Goal: Browse casually: Explore the website without a specific task or goal

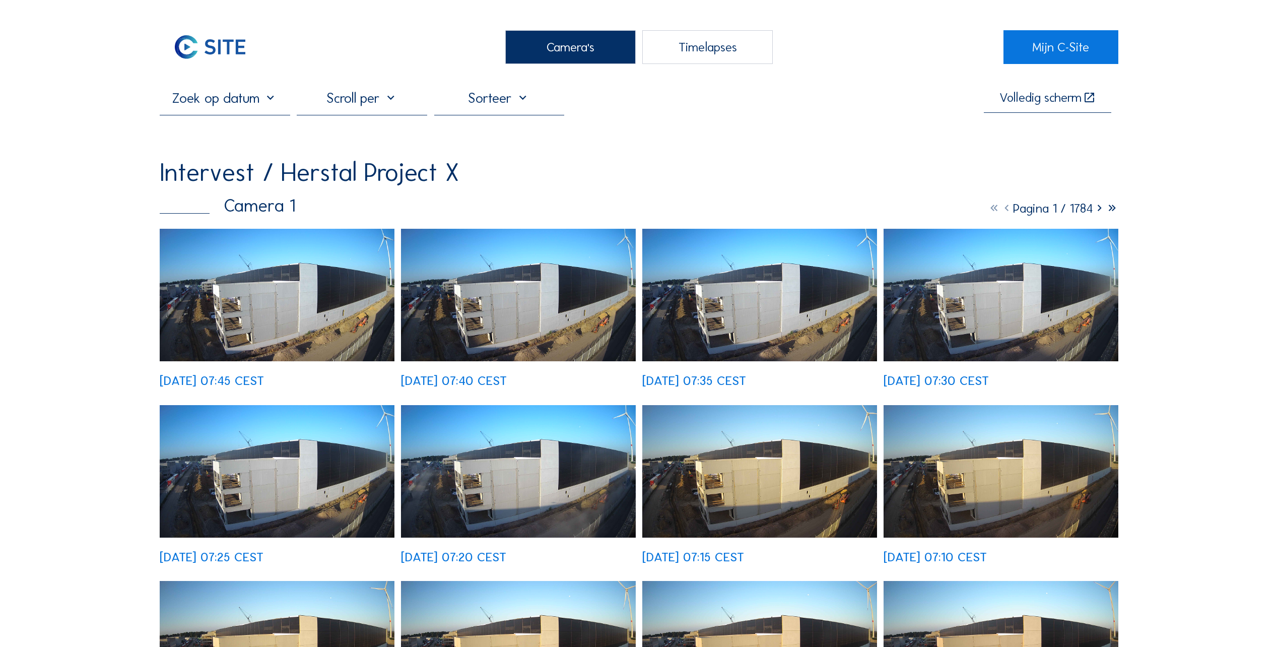
click at [272, 305] on img at bounding box center [277, 295] width 235 height 132
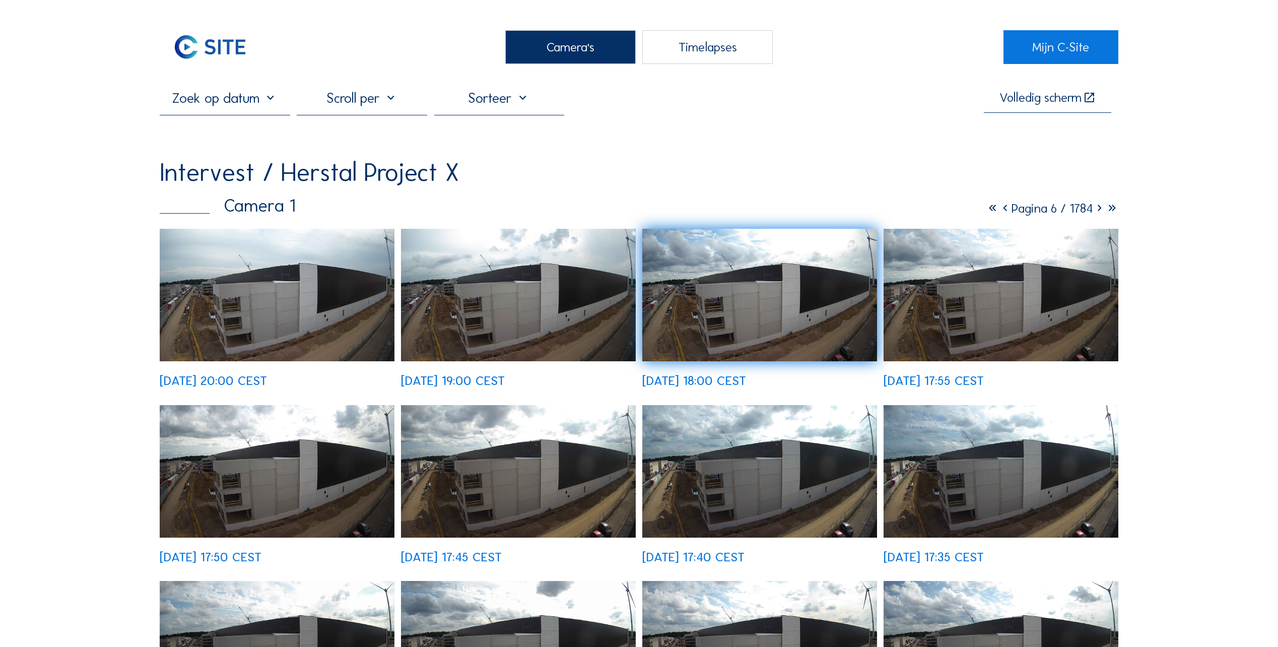
click at [573, 41] on div "Camera's" at bounding box center [570, 47] width 130 height 34
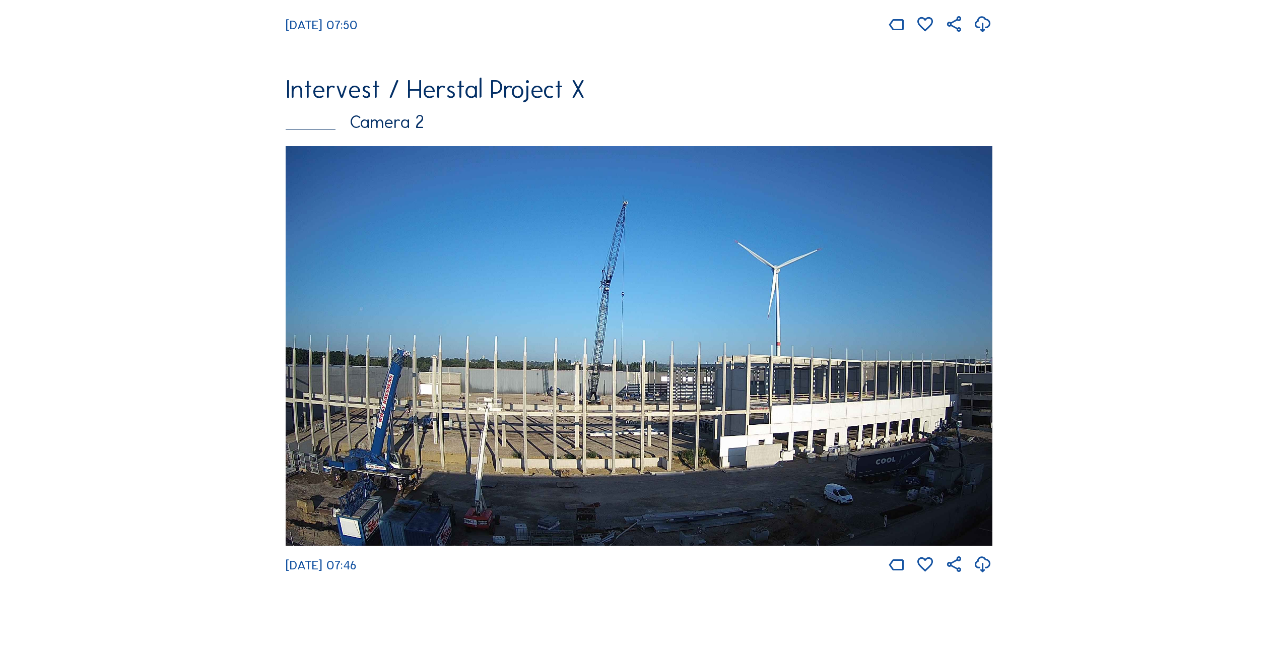
scroll to position [604, 0]
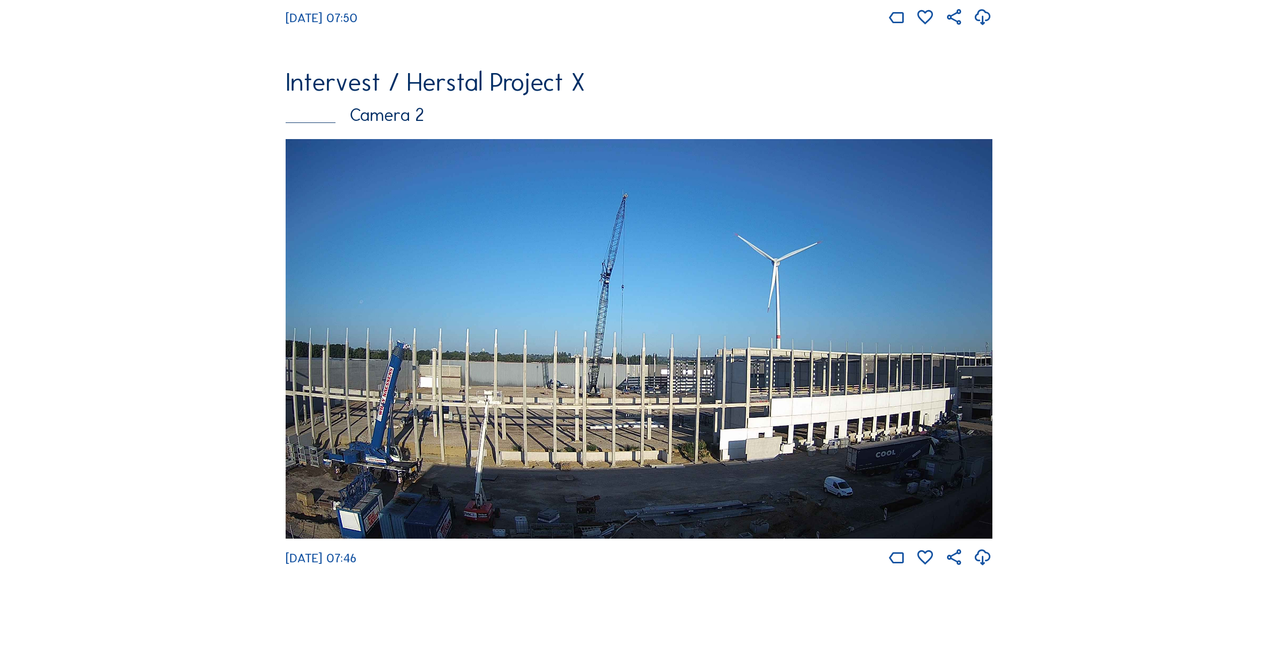
click at [665, 396] on img at bounding box center [639, 338] width 706 height 399
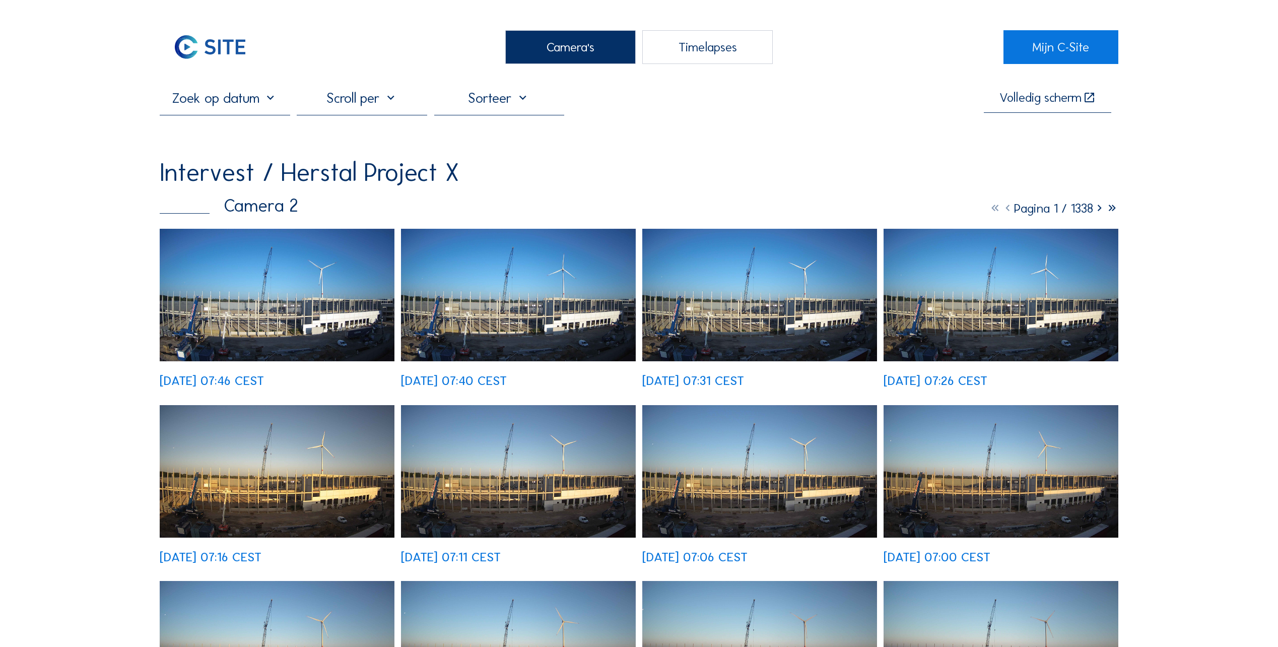
click at [253, 324] on img at bounding box center [277, 295] width 235 height 132
